Goal: Check status: Check status

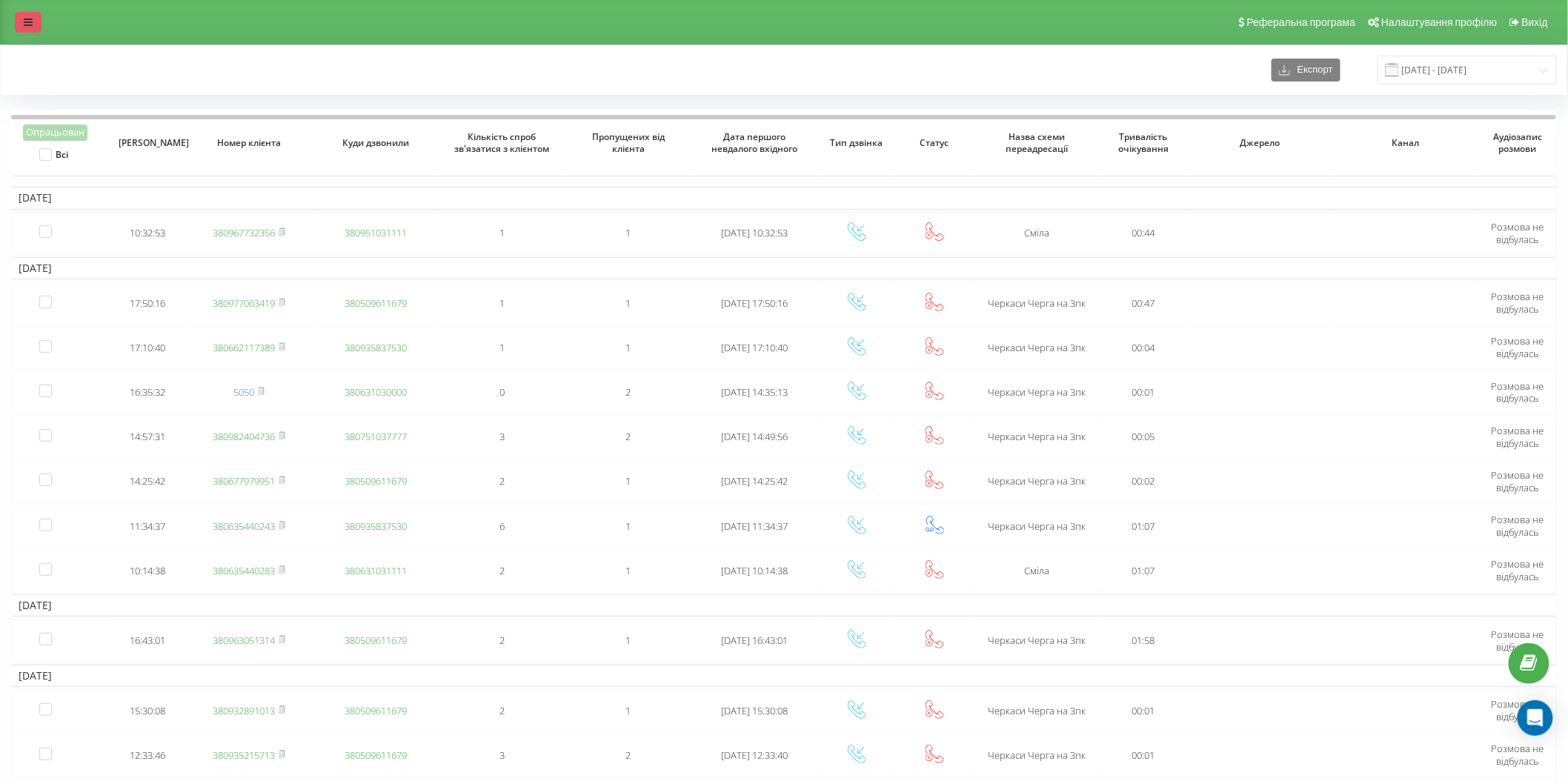
click at [40, 26] on div "Реферальна програма Налаштування профілю Вихід" at bounding box center [784, 22] width 1568 height 45
click at [24, 30] on link at bounding box center [28, 22] width 27 height 21
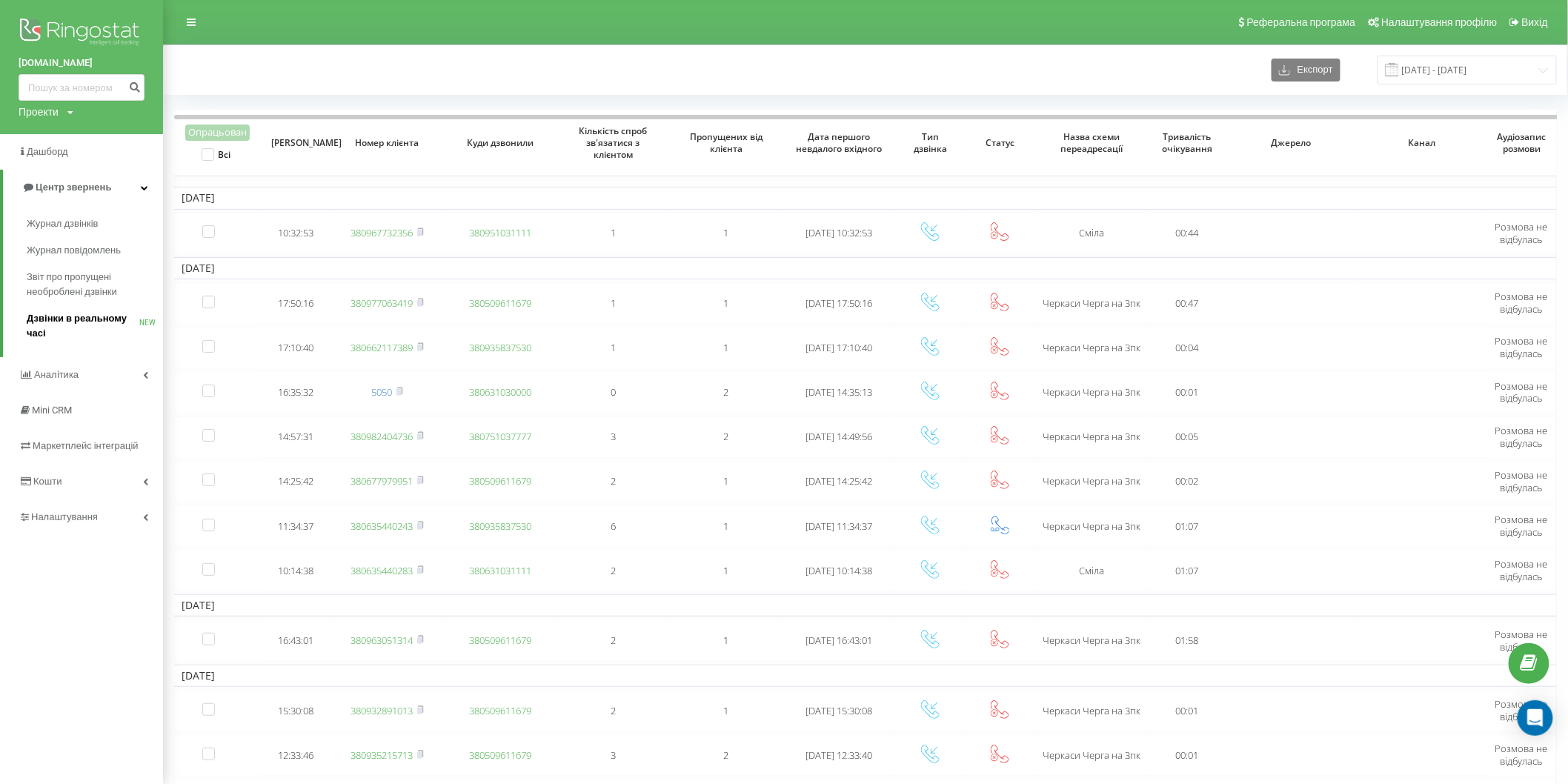
click at [77, 327] on span "Дзвінки в реальному часі" at bounding box center [83, 326] width 113 height 30
click at [50, 316] on span "Дзвінки в реальному часі" at bounding box center [83, 326] width 113 height 30
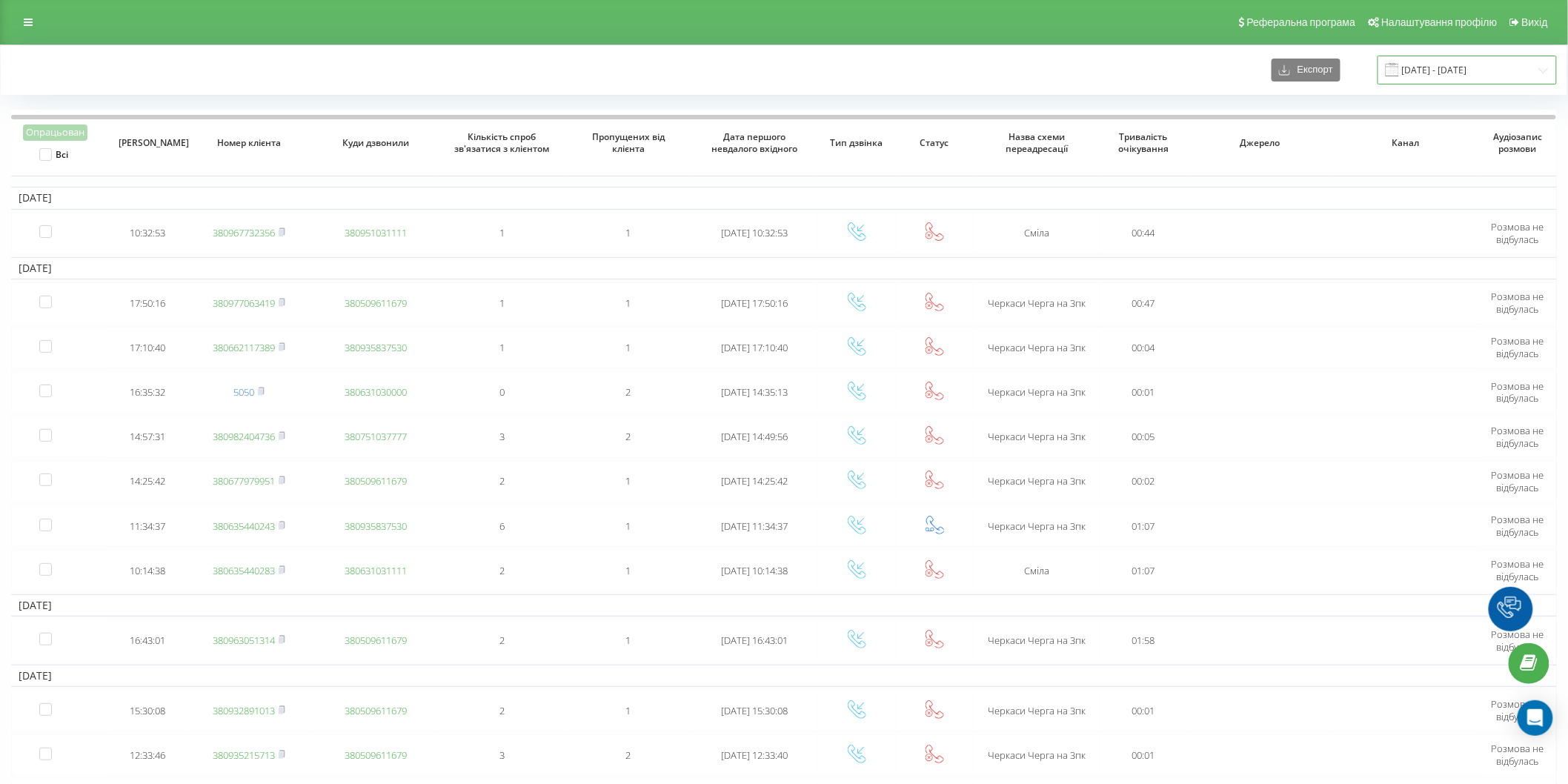
click at [1449, 65] on input "06.10.2024 - 06.11.2024" at bounding box center [1468, 70] width 180 height 29
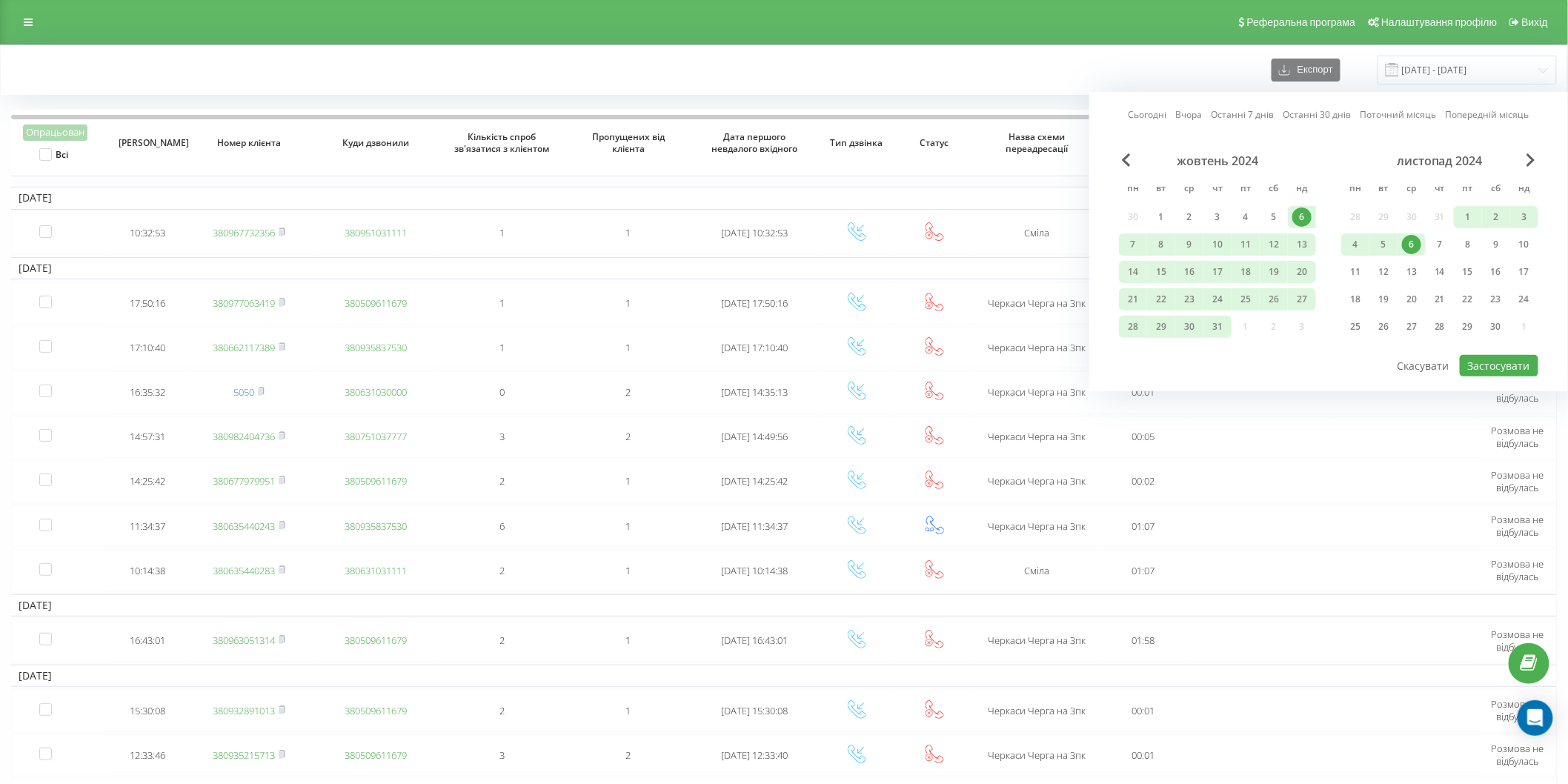
click at [1155, 108] on link "Сьогодні" at bounding box center [1148, 114] width 39 height 14
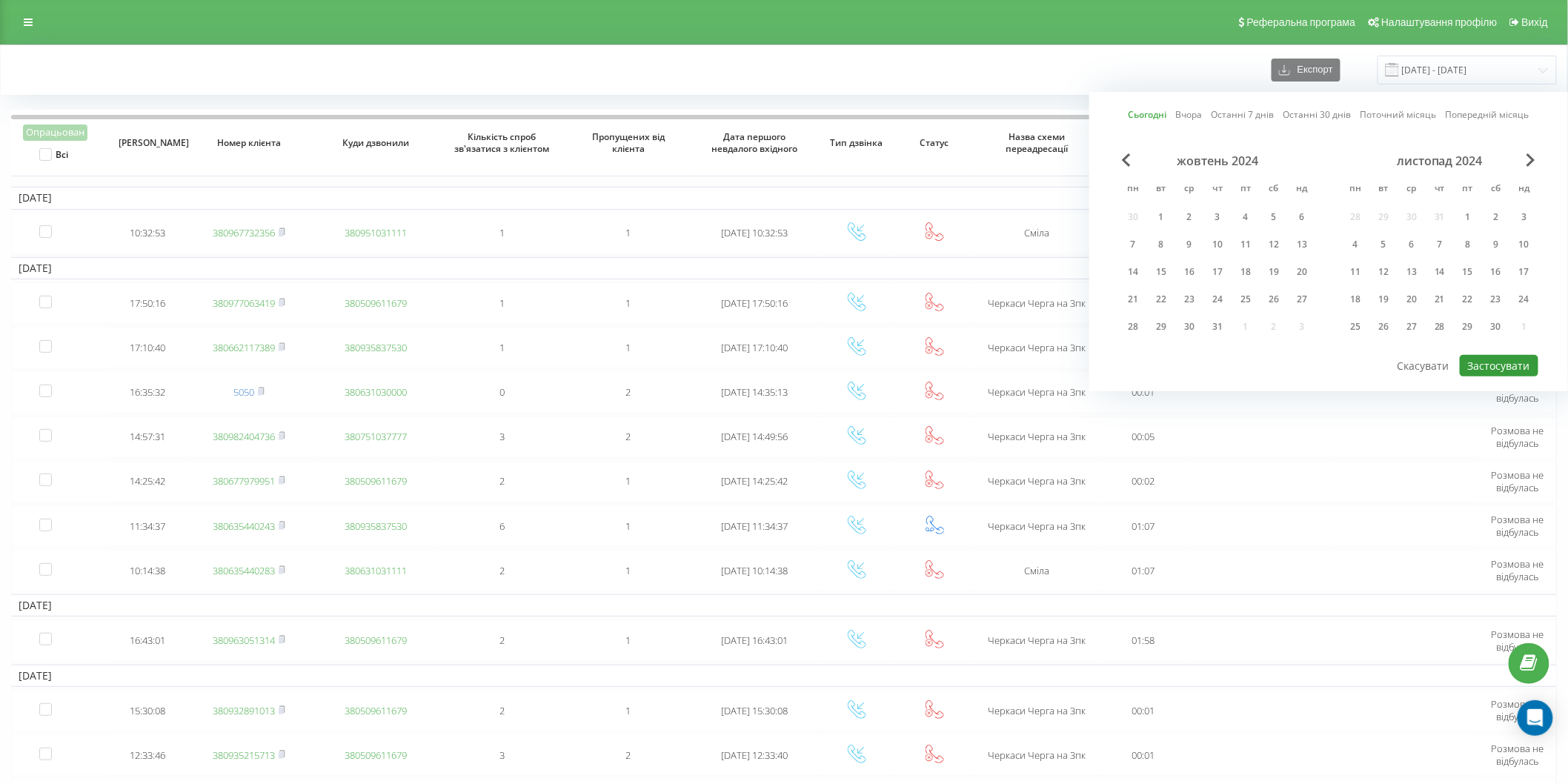
click at [1492, 363] on button "Застосувати" at bounding box center [1500, 365] width 79 height 22
type input "[DATE] - [DATE]"
